Goal: Task Accomplishment & Management: Use online tool/utility

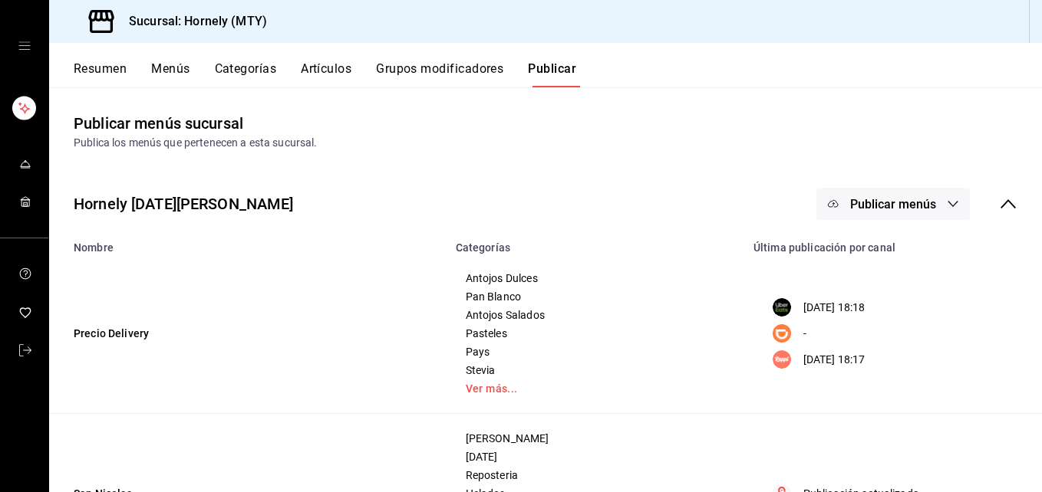
click at [114, 70] on button "Resumen" at bounding box center [100, 74] width 53 height 26
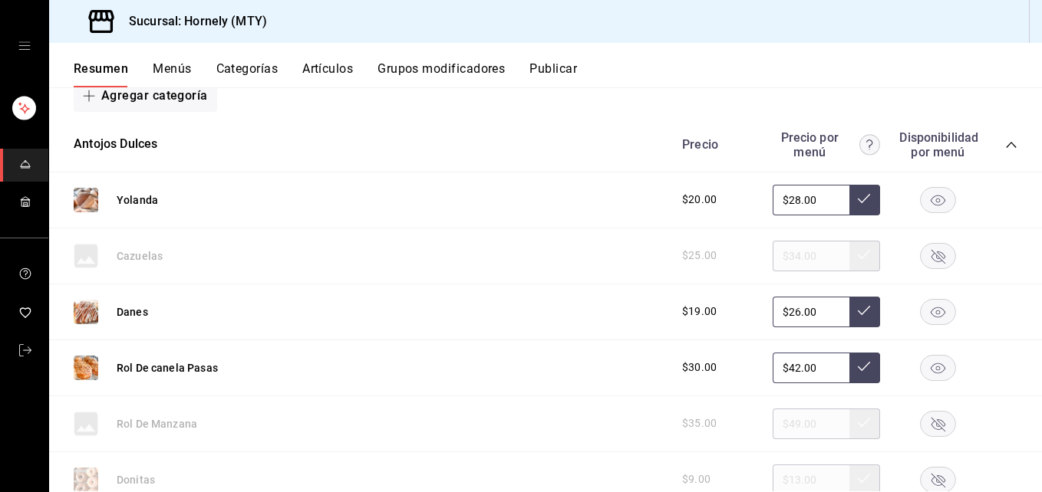
scroll to position [460, 0]
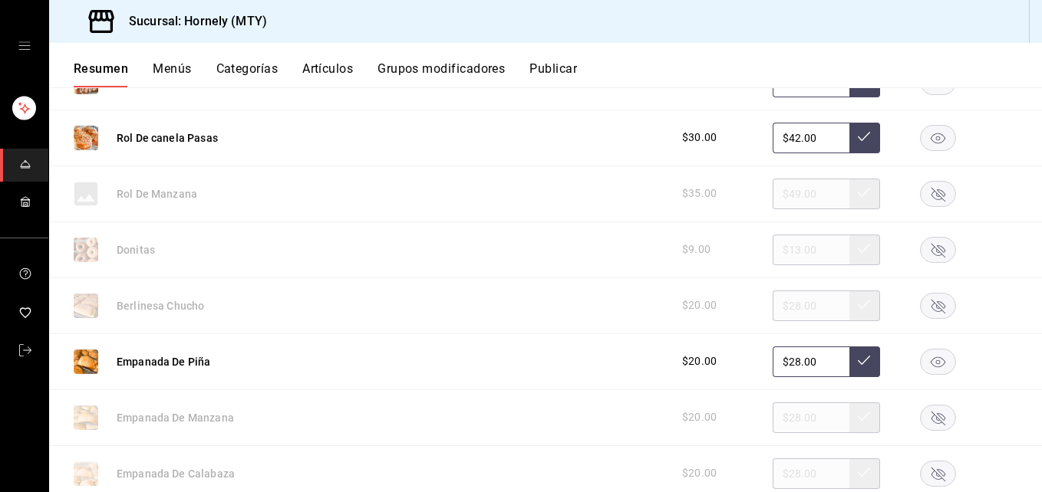
click at [922, 305] on rect "button" at bounding box center [938, 305] width 35 height 25
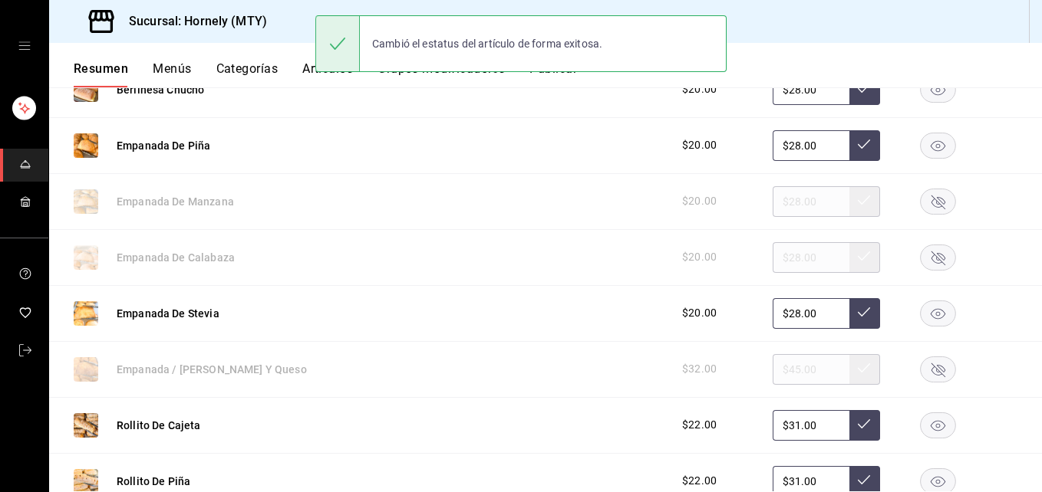
scroll to position [690, 0]
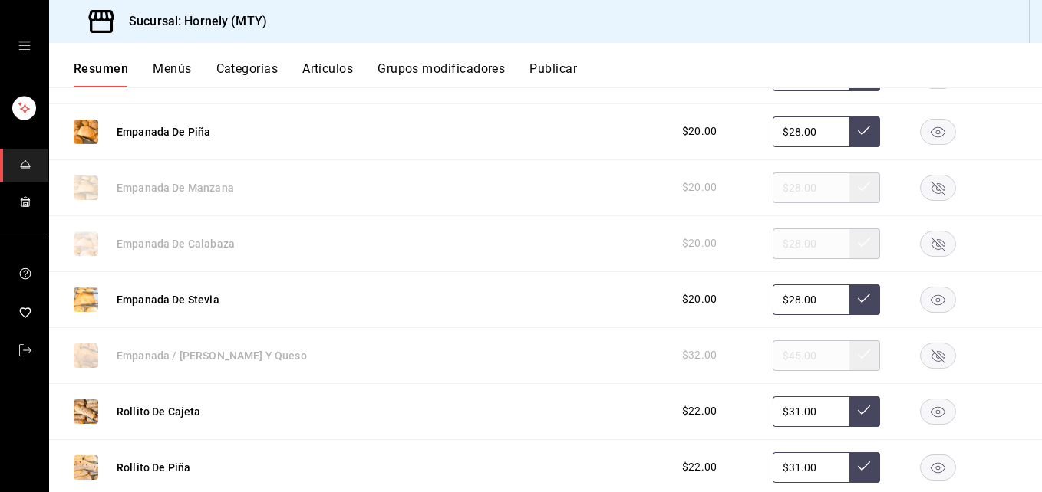
click at [926, 354] on rect "button" at bounding box center [938, 355] width 35 height 25
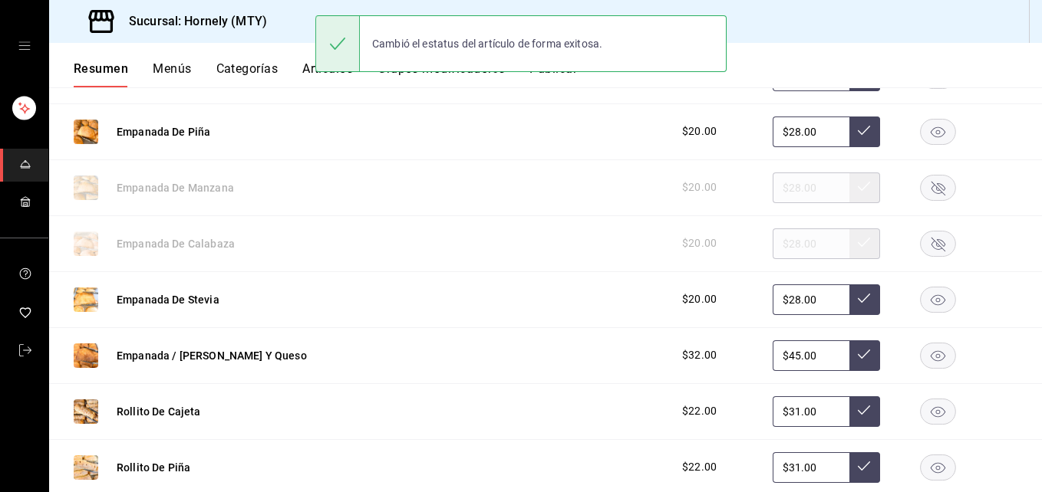
click at [927, 298] on rect "button" at bounding box center [938, 299] width 35 height 25
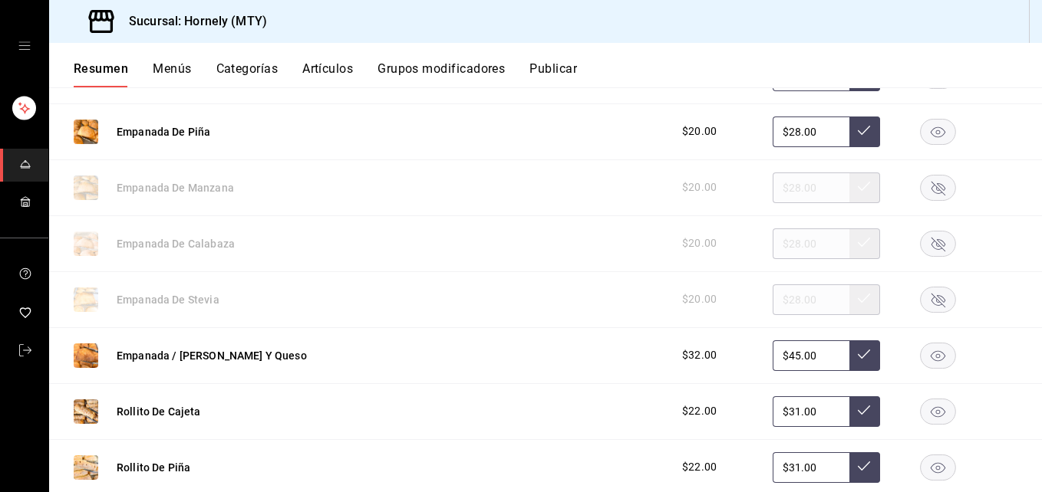
scroll to position [921, 0]
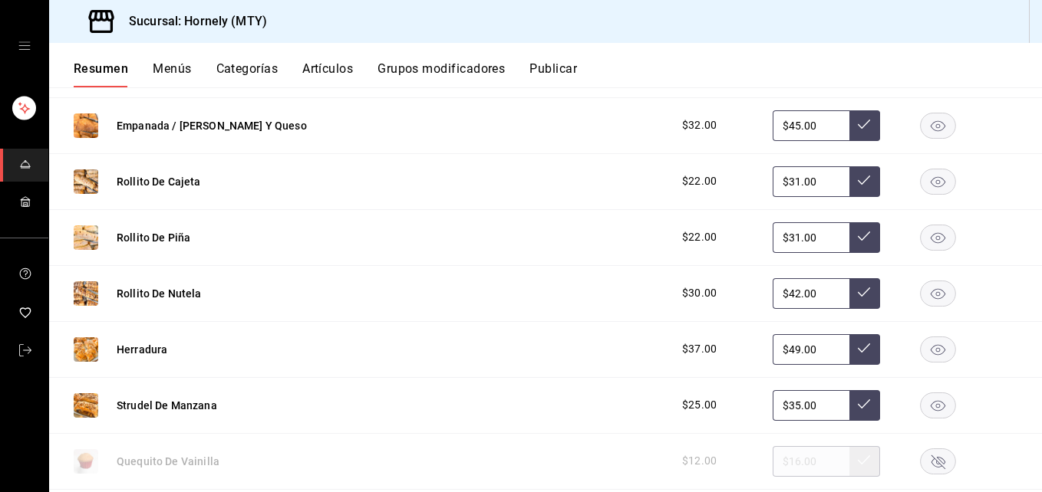
click at [926, 399] on rect "button" at bounding box center [938, 405] width 35 height 25
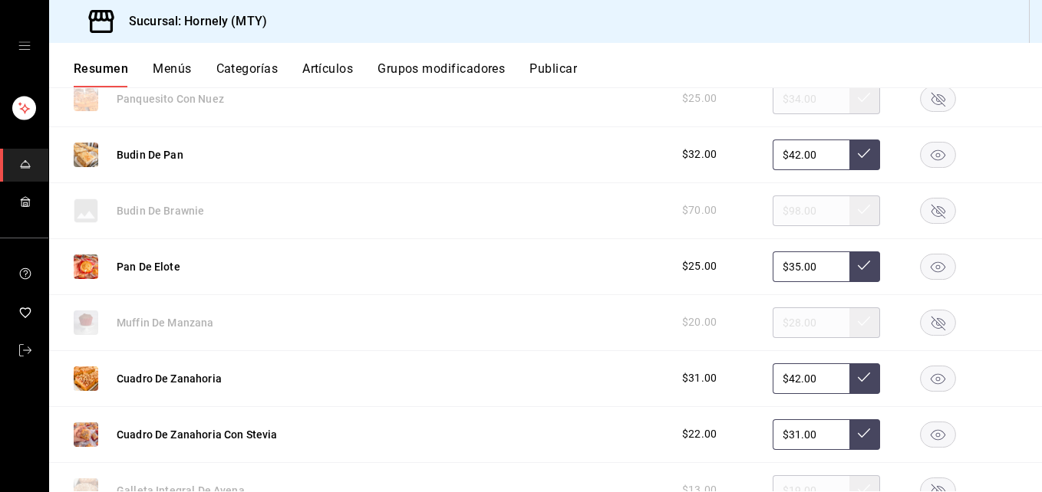
scroll to position [1611, 0]
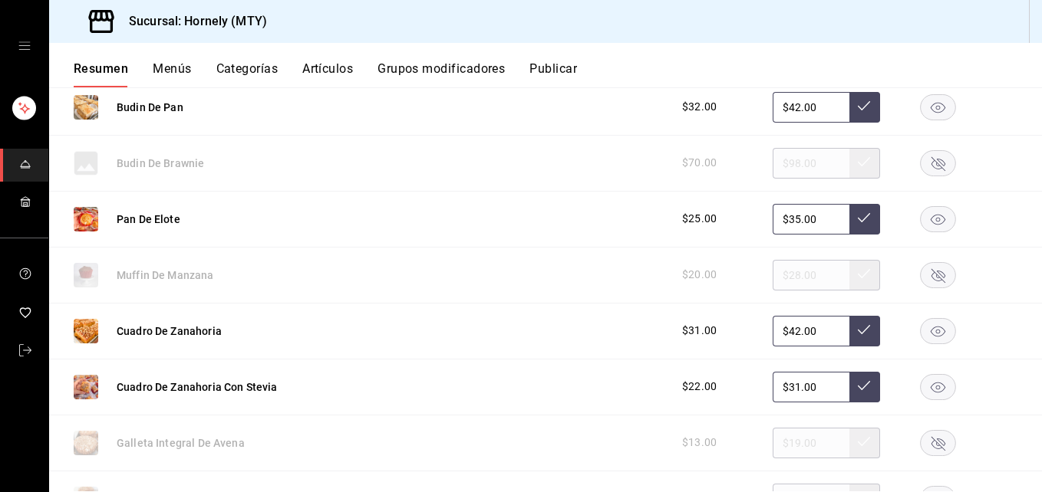
click at [921, 272] on rect "button" at bounding box center [938, 274] width 35 height 25
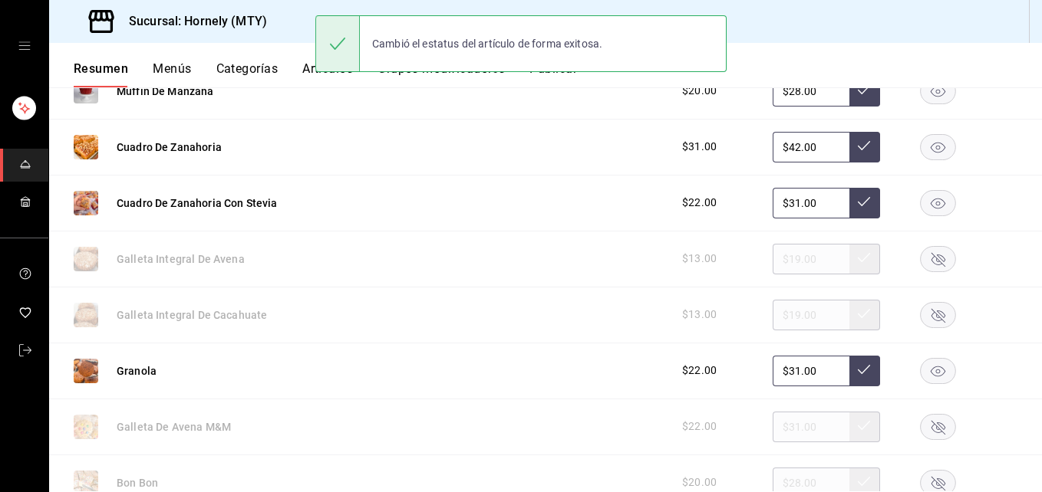
scroll to position [1841, 0]
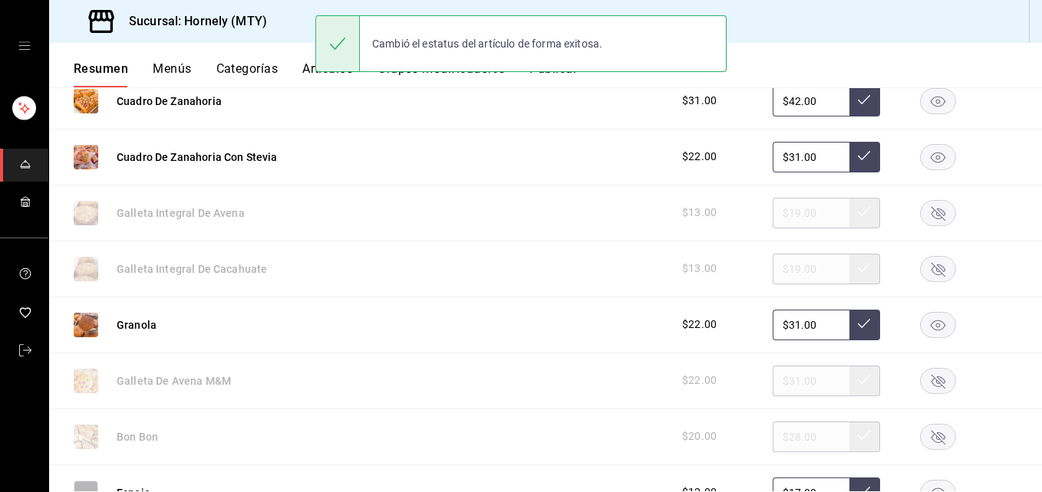
click at [931, 216] on icon "button" at bounding box center [938, 213] width 14 height 14
click at [923, 269] on rect "button" at bounding box center [938, 268] width 35 height 25
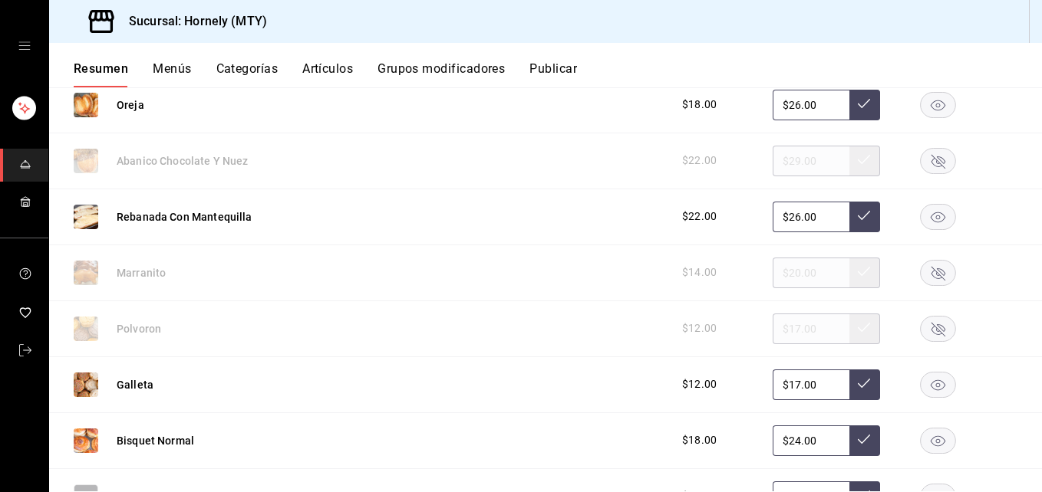
scroll to position [2532, 0]
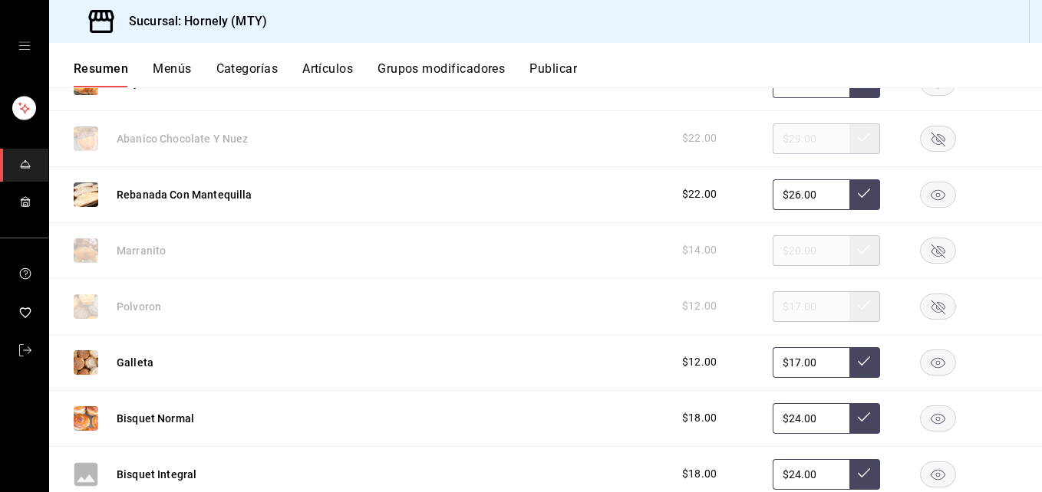
click at [934, 300] on rect "button" at bounding box center [938, 306] width 35 height 25
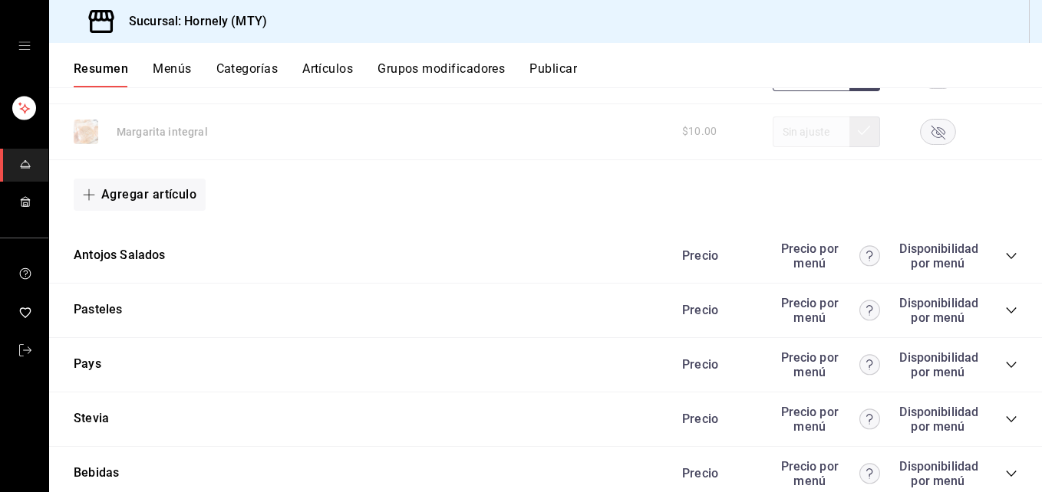
scroll to position [4833, 0]
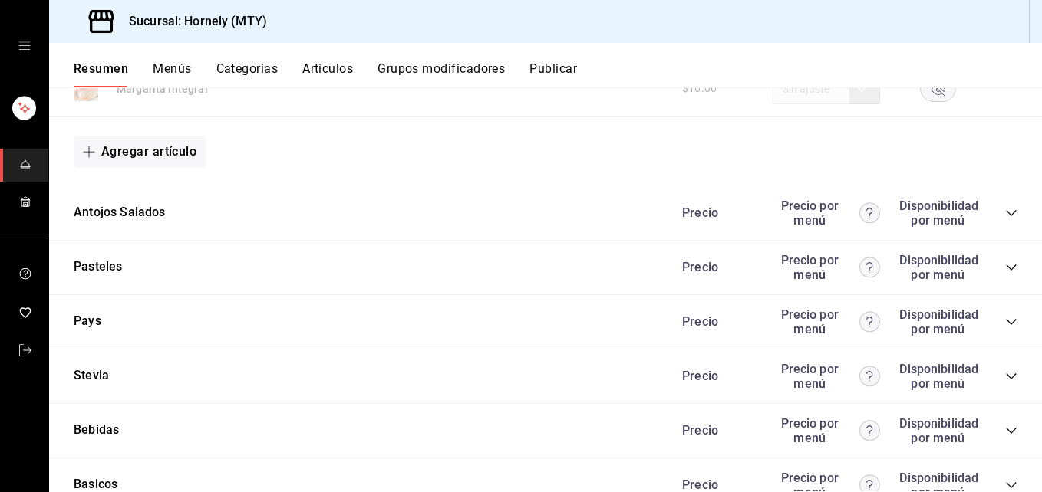
click at [1005, 210] on icon "collapse-category-row" at bounding box center [1011, 213] width 12 height 12
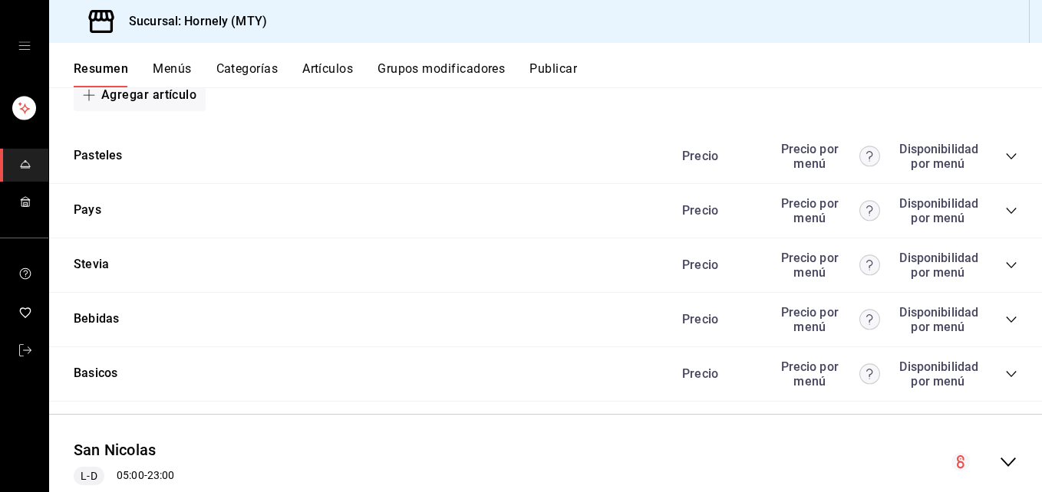
scroll to position [5063, 0]
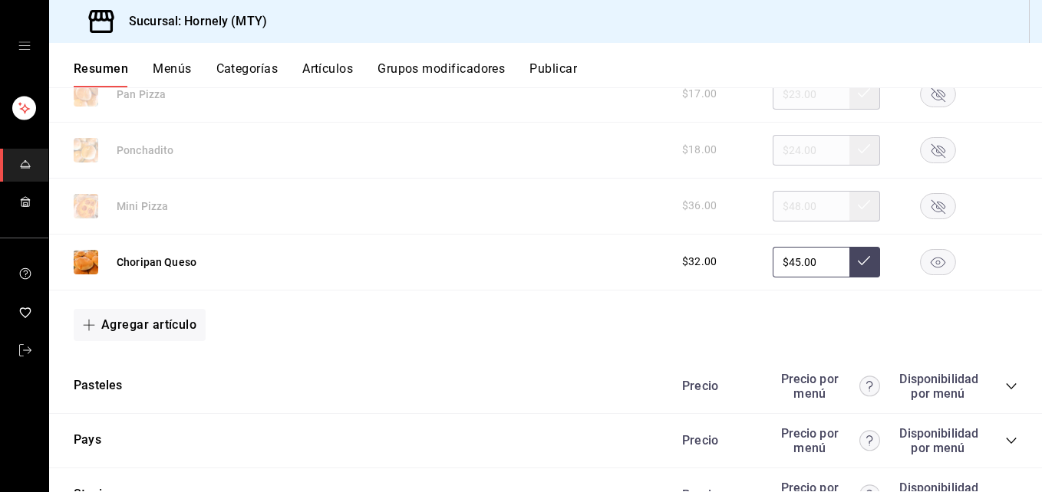
click at [553, 69] on button "Publicar" at bounding box center [553, 74] width 48 height 26
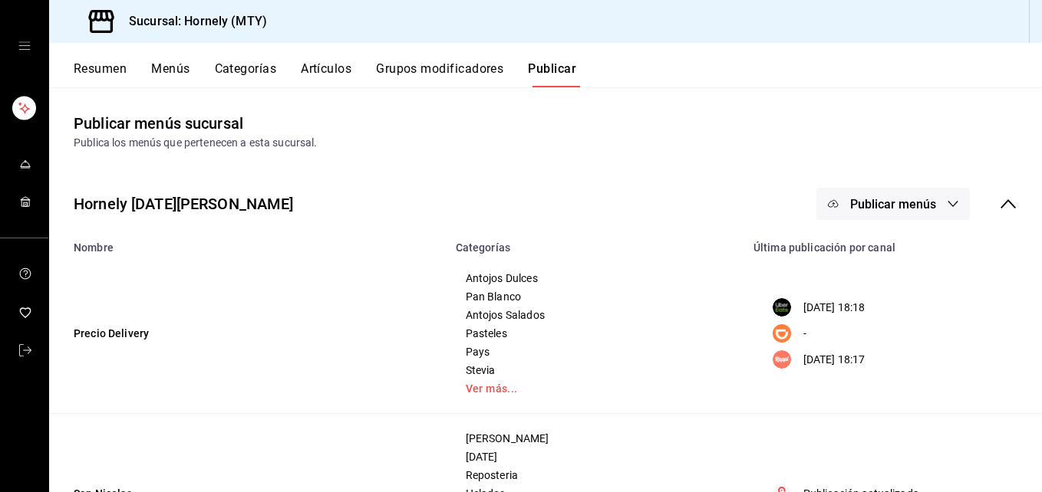
click at [850, 206] on span "Publicar menús" at bounding box center [893, 204] width 86 height 15
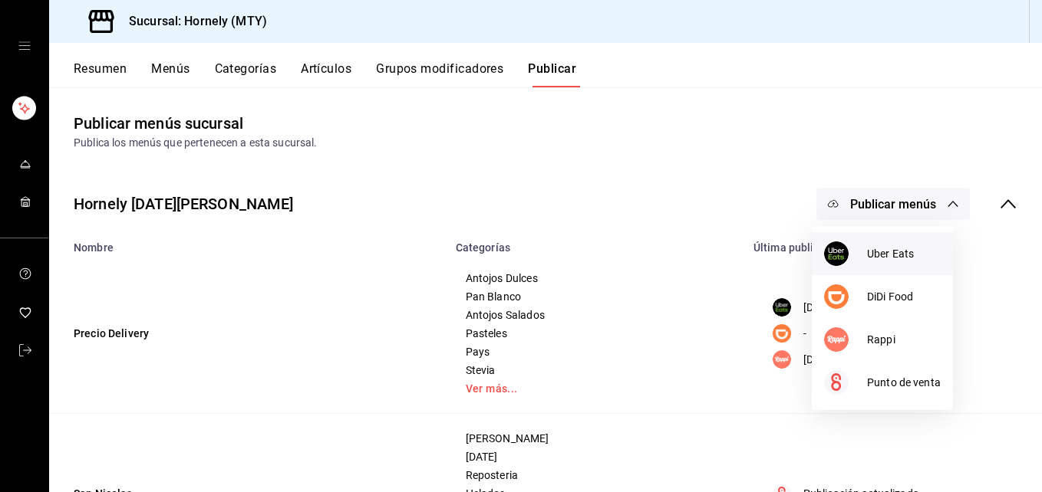
click at [838, 256] on img at bounding box center [836, 254] width 25 height 25
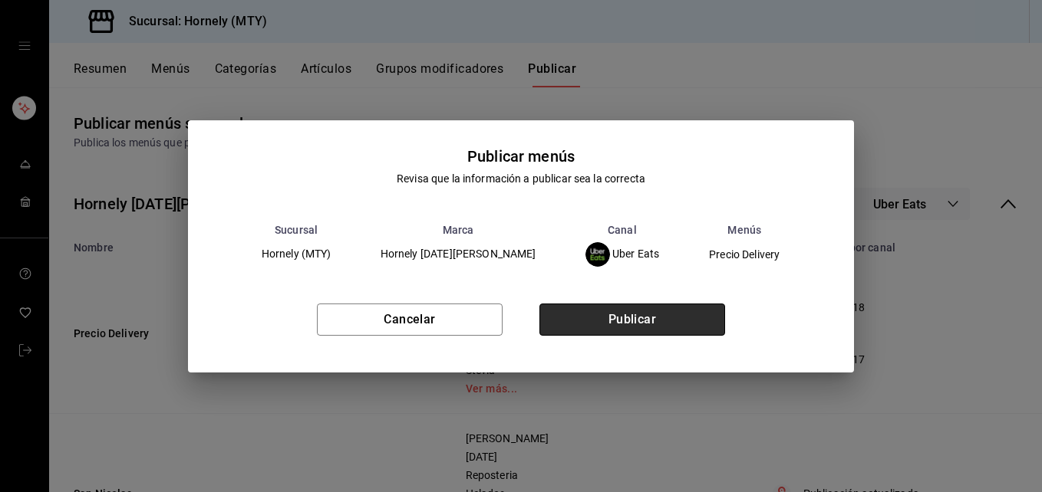
click at [705, 317] on button "Publicar" at bounding box center [632, 320] width 186 height 32
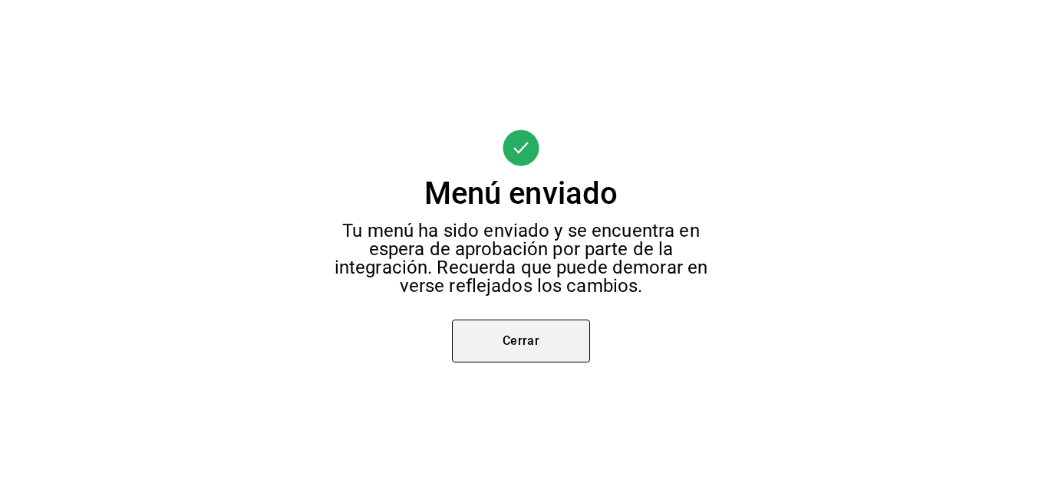
click at [542, 354] on button "Cerrar" at bounding box center [521, 341] width 138 height 43
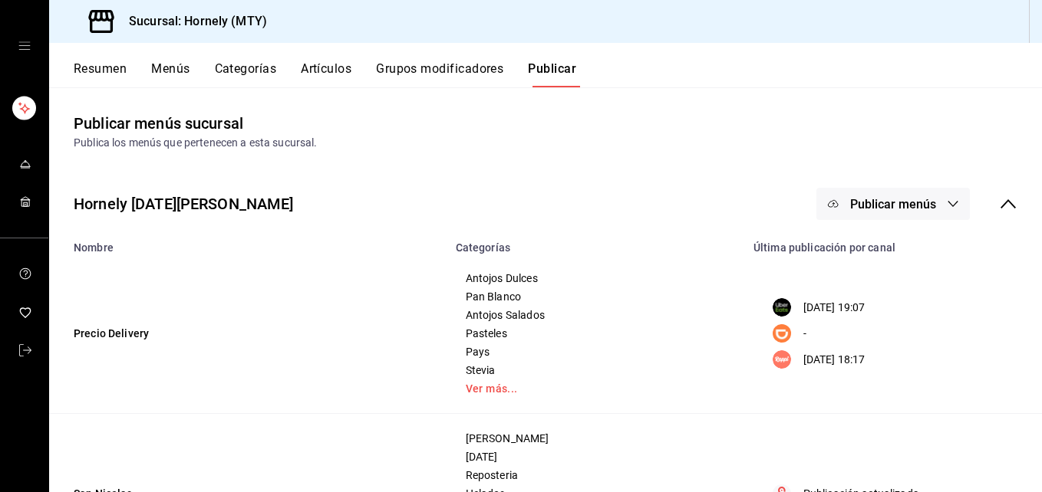
click at [894, 199] on span "Publicar menús" at bounding box center [893, 204] width 86 height 15
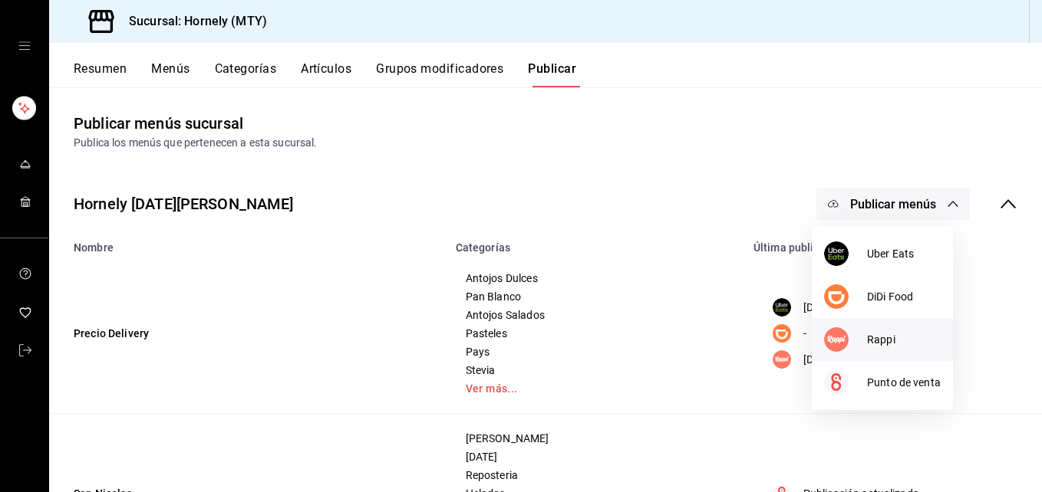
click at [840, 335] on img at bounding box center [836, 340] width 25 height 25
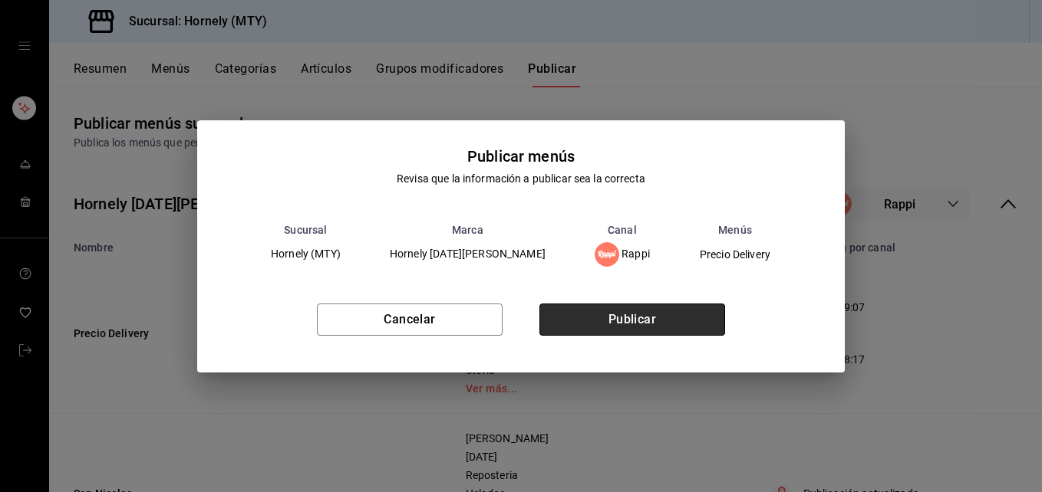
click at [669, 315] on button "Publicar" at bounding box center [632, 320] width 186 height 32
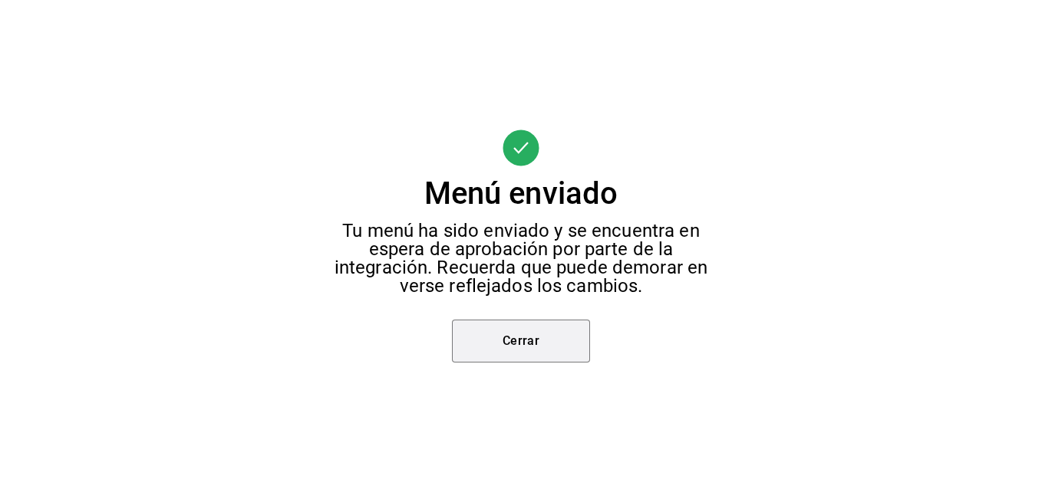
click at [514, 351] on button "Cerrar" at bounding box center [521, 341] width 138 height 43
